Goal: Task Accomplishment & Management: Complete application form

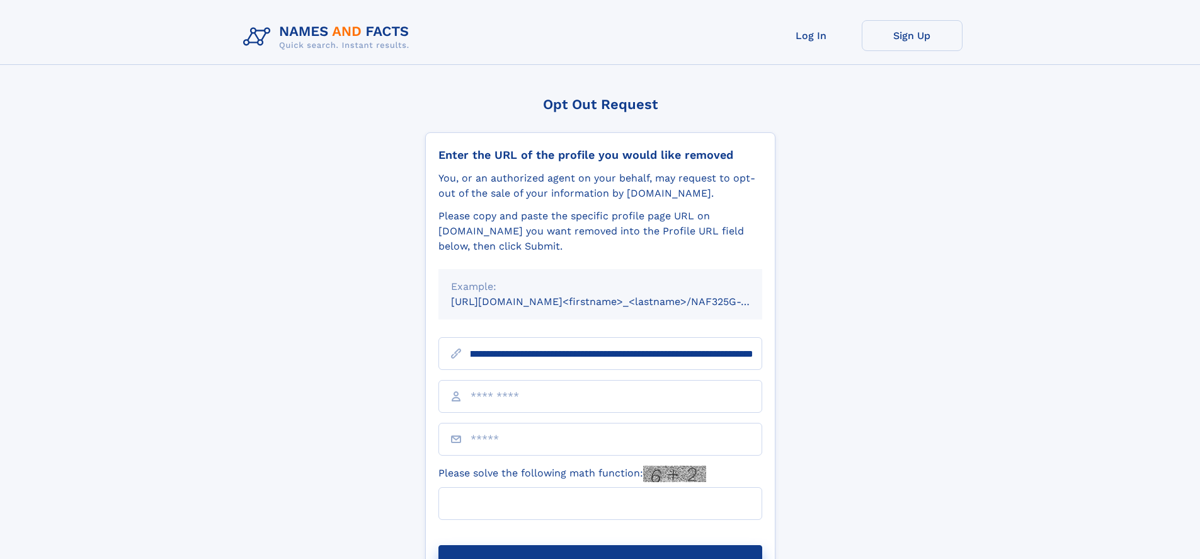
scroll to position [0, 153]
type input "**********"
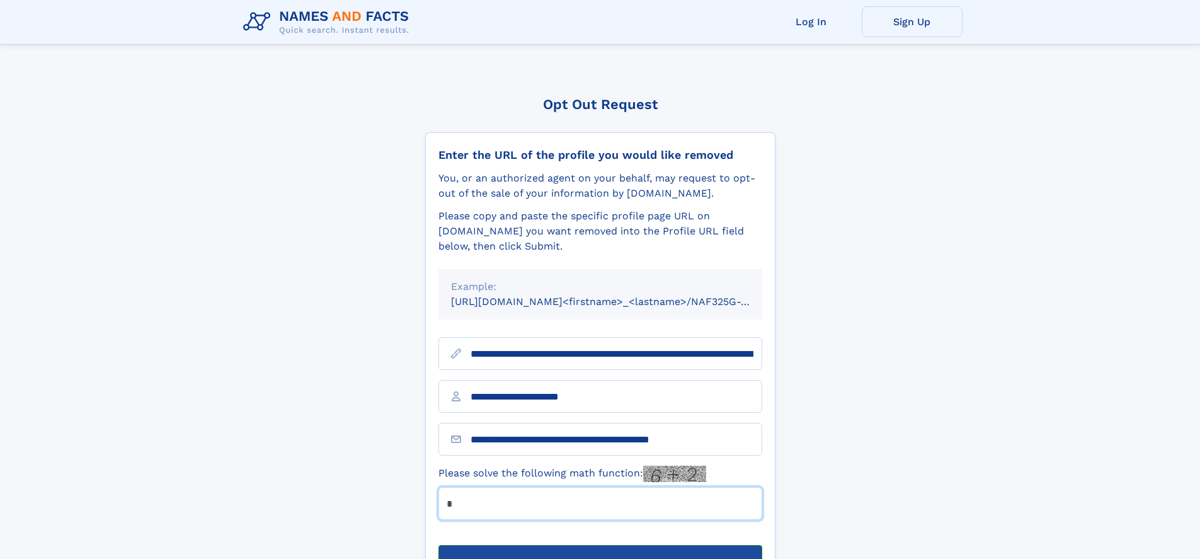
type input "*"
click at [600, 545] on button "Submit Opt Out Request" at bounding box center [601, 565] width 324 height 40
